Goal: Task Accomplishment & Management: Manage account settings

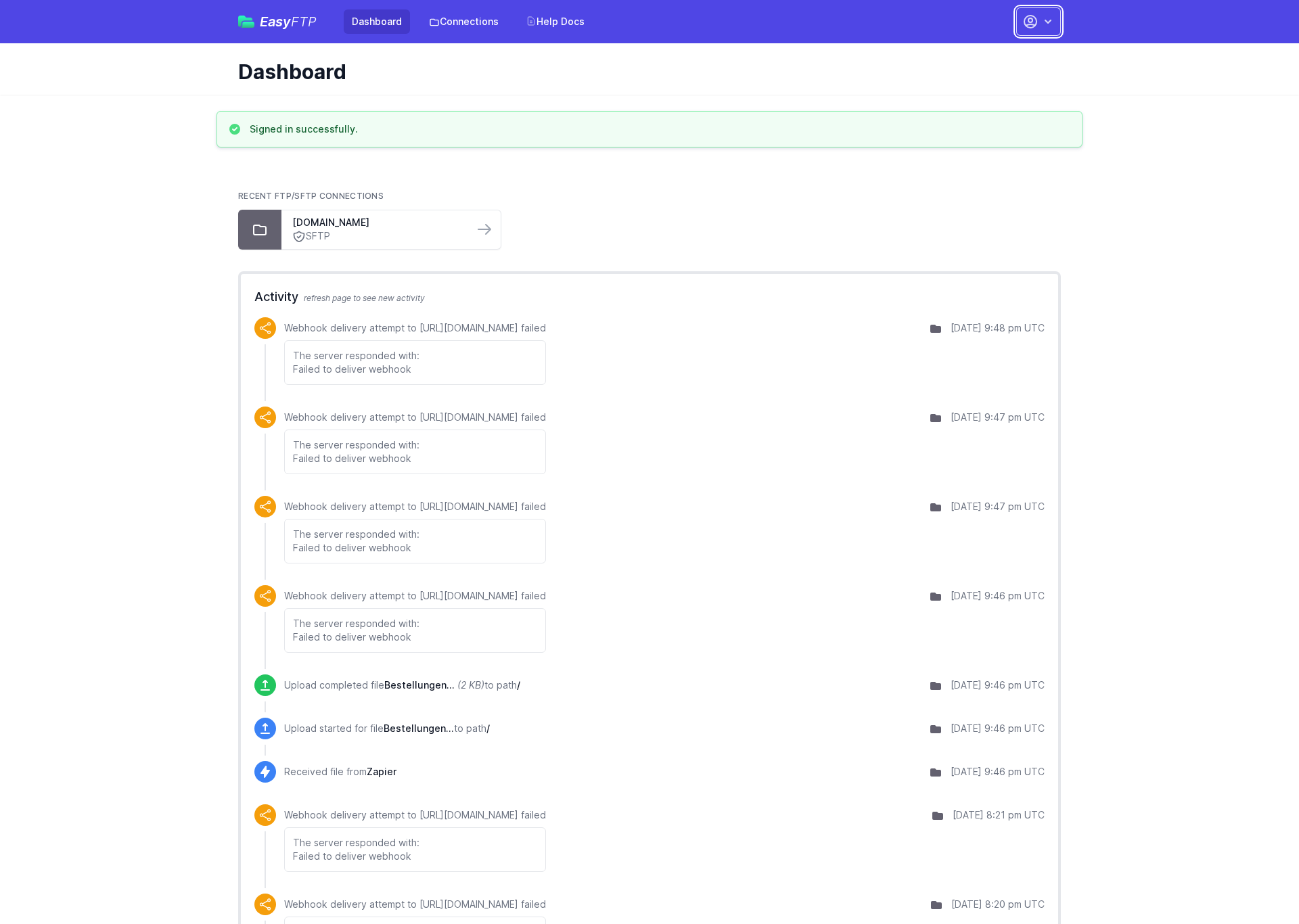
click at [1055, 19] on button "button" at bounding box center [1039, 22] width 45 height 28
click at [996, 53] on link "Account Settings" at bounding box center [995, 56] width 130 height 24
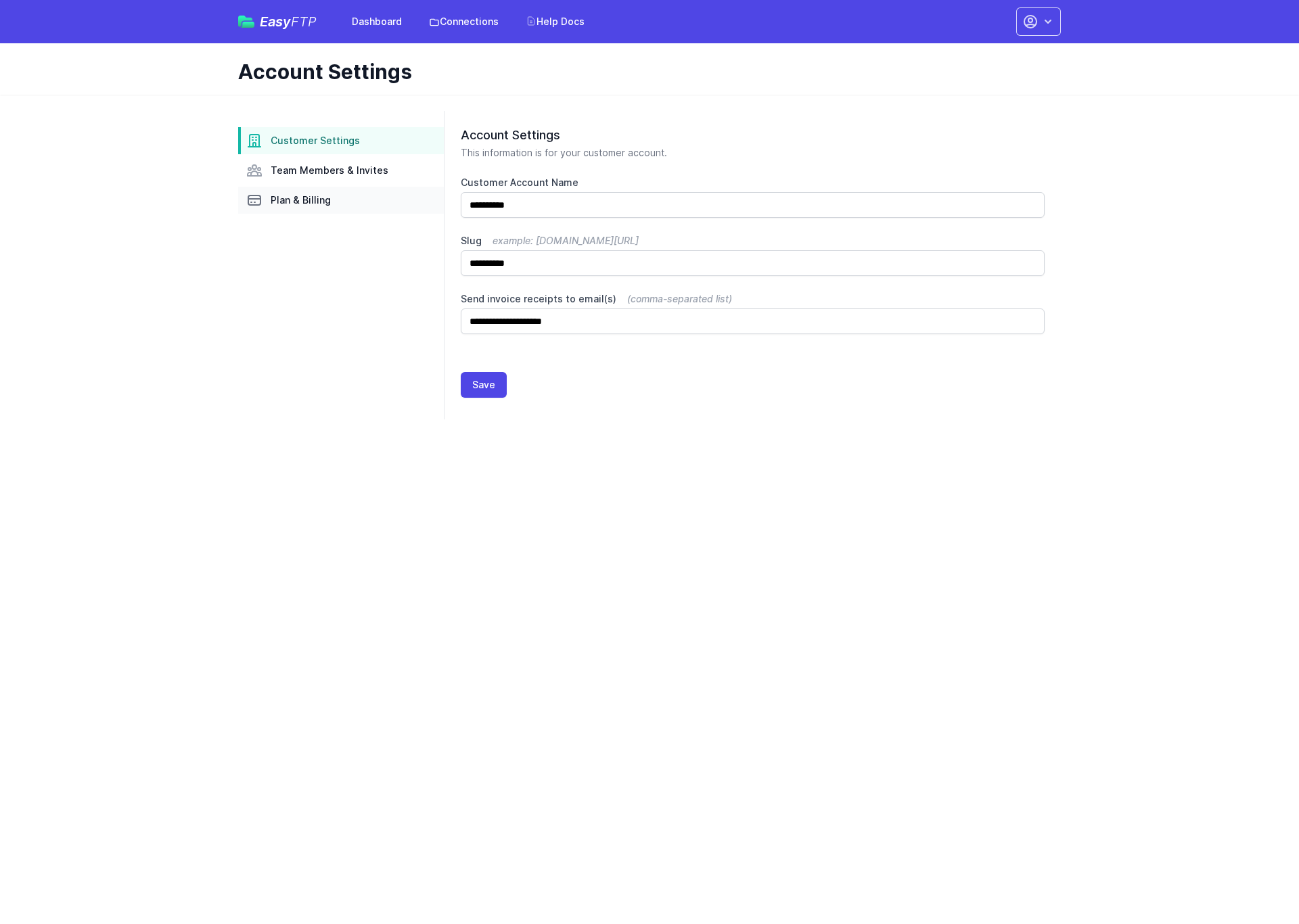
click at [324, 203] on span "Plan & Billing" at bounding box center [300, 200] width 61 height 13
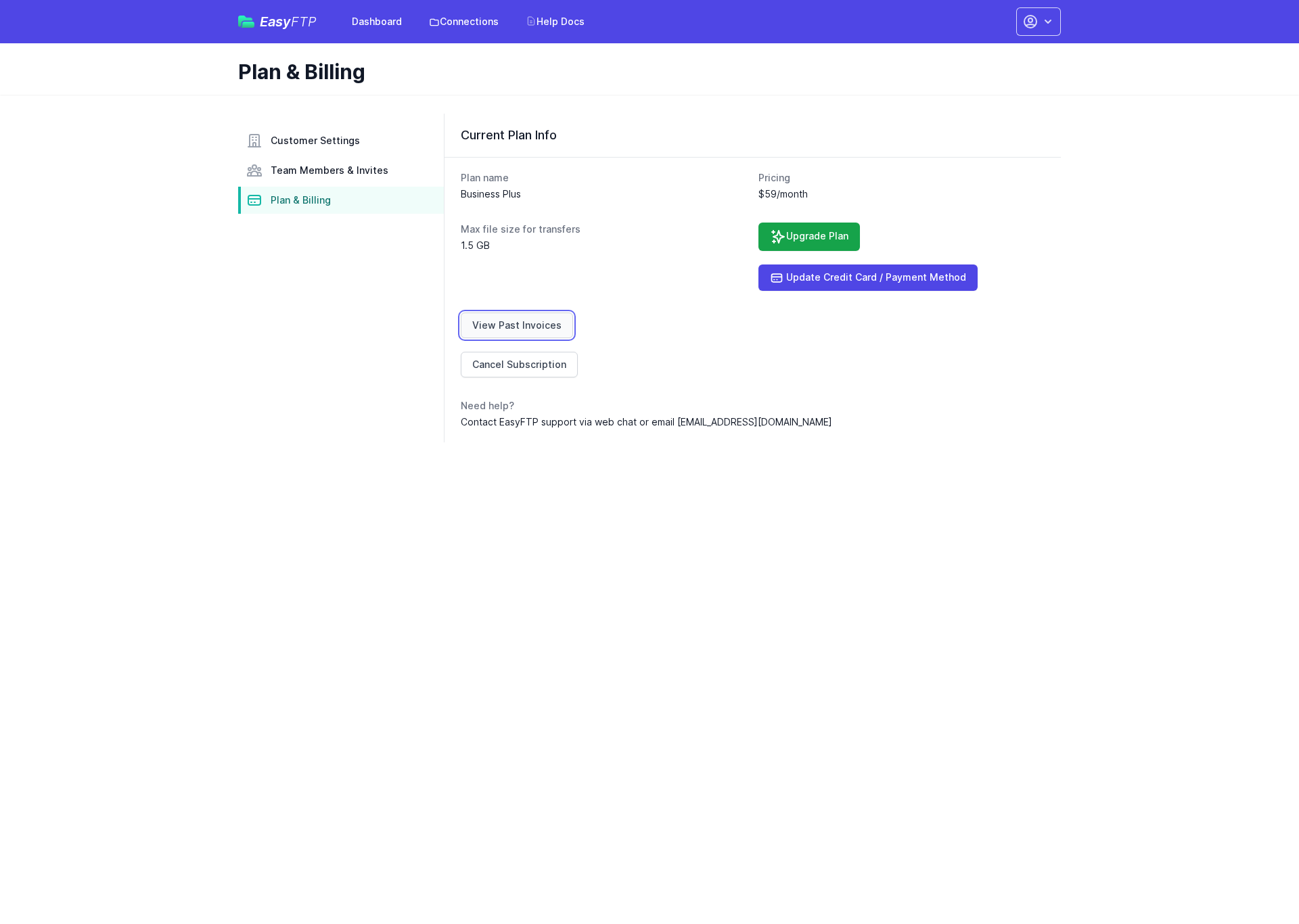
click at [547, 328] on link "View Past Invoices" at bounding box center [516, 325] width 112 height 26
